Goal: Task Accomplishment & Management: Complete application form

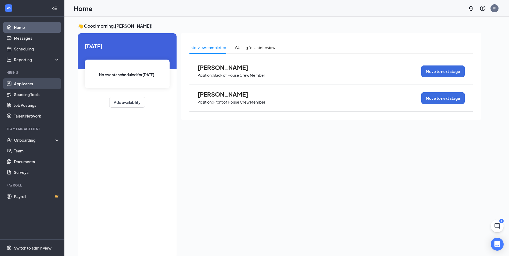
click at [22, 83] on link "Applicants" at bounding box center [37, 83] width 46 height 11
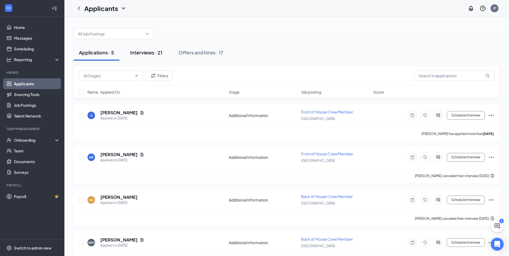
click at [144, 53] on div "Interviews · 21" at bounding box center [146, 52] width 32 height 7
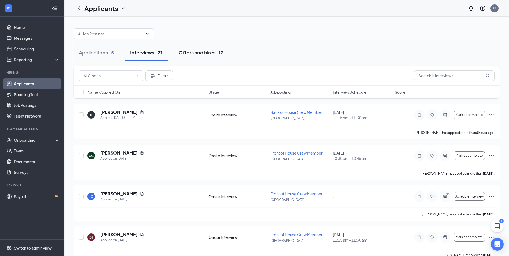
click at [199, 51] on div "Offers and hires · 17" at bounding box center [200, 52] width 45 height 7
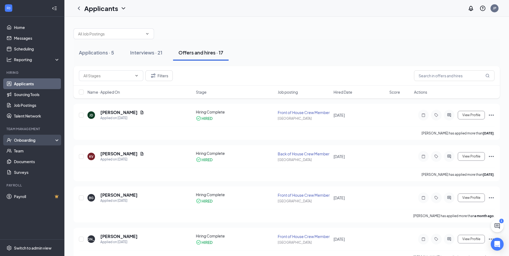
click at [37, 140] on div "Onboarding" at bounding box center [34, 139] width 41 height 5
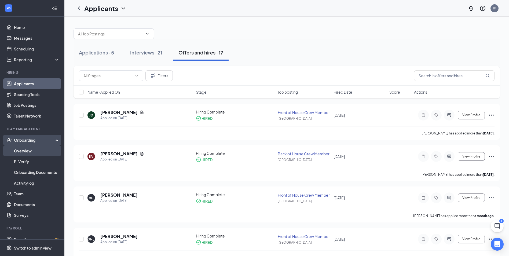
click at [22, 149] on link "Overview" at bounding box center [37, 150] width 46 height 11
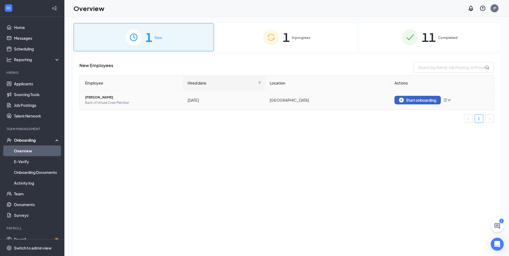
click at [413, 99] on div "Start onboarding" at bounding box center [417, 100] width 37 height 5
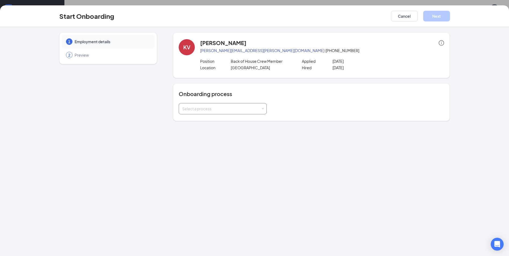
click at [254, 109] on div "Select a process" at bounding box center [221, 108] width 79 height 5
click at [186, 122] on span "General Onboarding" at bounding box center [199, 119] width 36 height 5
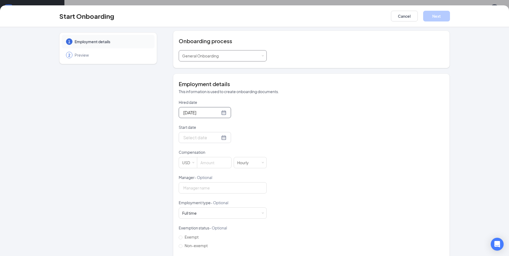
scroll to position [54, 0]
click at [215, 138] on div at bounding box center [204, 136] width 43 height 7
type input "[DATE]"
click at [215, 201] on div "27" at bounding box center [215, 200] width 6 height 6
click at [206, 163] on input at bounding box center [214, 161] width 34 height 11
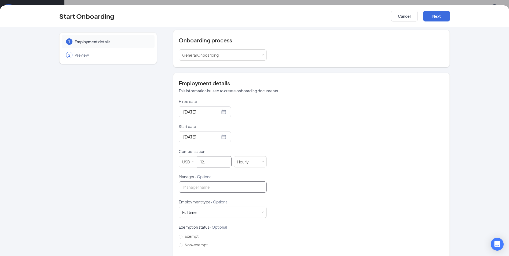
type input "12"
type input "[PERSON_NAME]"
type input "12"
click at [208, 216] on div "Full time Works 30+ hours per week and is reasonably expected to work" at bounding box center [222, 212] width 81 height 11
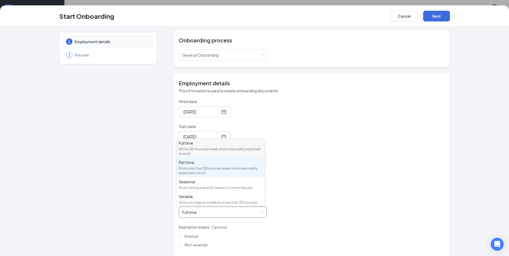
click at [191, 166] on div "Works less than 30 hours per week and is reasonably expected to work" at bounding box center [221, 170] width 84 height 9
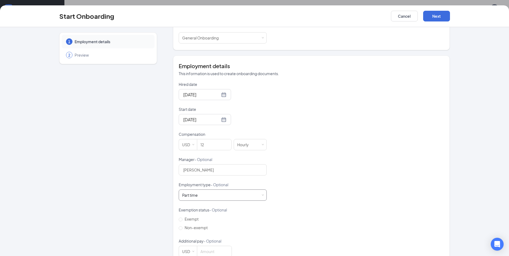
scroll to position [84, 0]
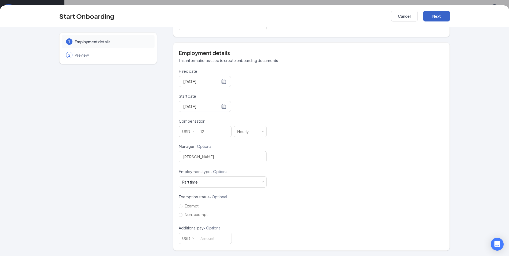
click at [444, 16] on button "Next" at bounding box center [436, 16] width 27 height 11
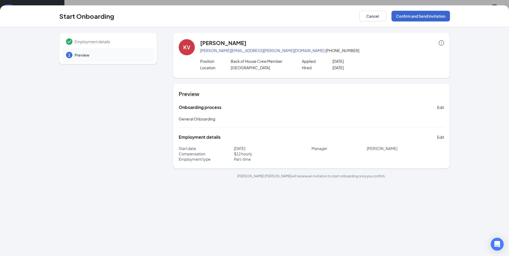
scroll to position [0, 0]
click at [420, 14] on button "Confirm and Send Invitation" at bounding box center [420, 16] width 58 height 11
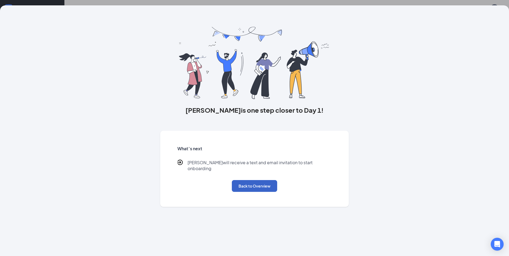
click at [250, 184] on button "Back to Overview" at bounding box center [254, 186] width 45 height 12
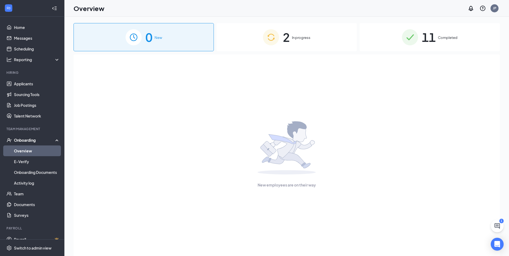
click at [294, 37] on span "In progress" at bounding box center [301, 37] width 18 height 5
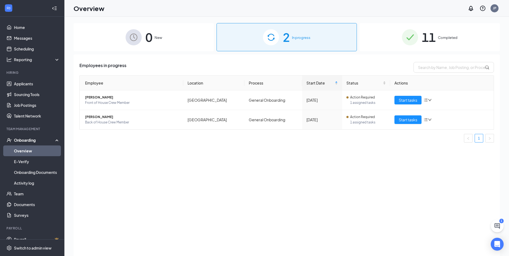
click at [433, 34] on span "11" at bounding box center [428, 37] width 14 height 18
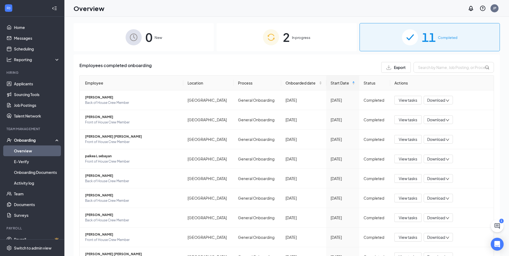
click at [288, 36] on div "2 In progress" at bounding box center [286, 37] width 140 height 28
